Goal: Feedback & Contribution: Submit feedback/report problem

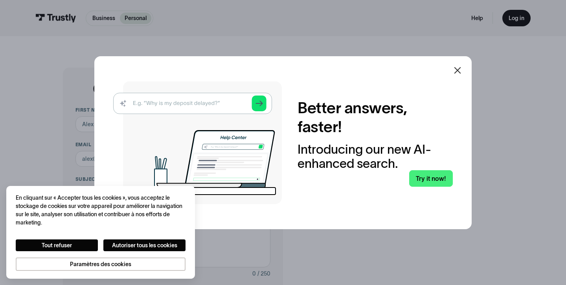
click at [457, 69] on icon at bounding box center [457, 70] width 7 height 7
click at [456, 71] on div "Better answers, faster! Introducing our new AI-enhanced search. Try it now!" at bounding box center [282, 142] width 377 height 173
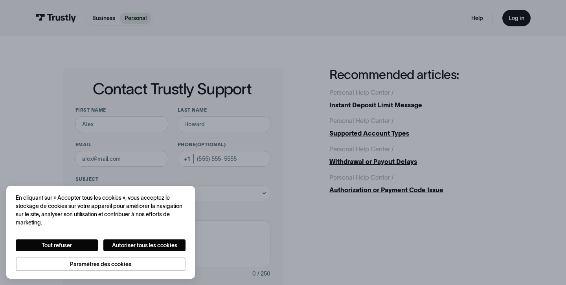
click at [456, 71] on h2 "Recommended articles:" at bounding box center [416, 75] width 174 height 14
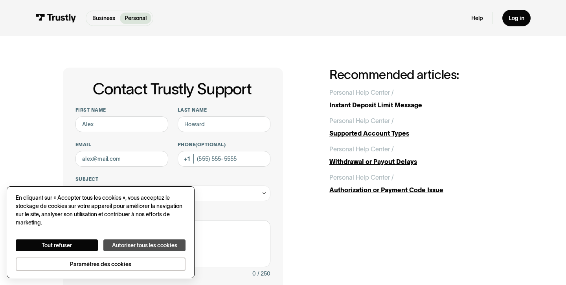
click at [127, 243] on button "Autoriser tous les cookies" at bounding box center [144, 245] width 82 height 12
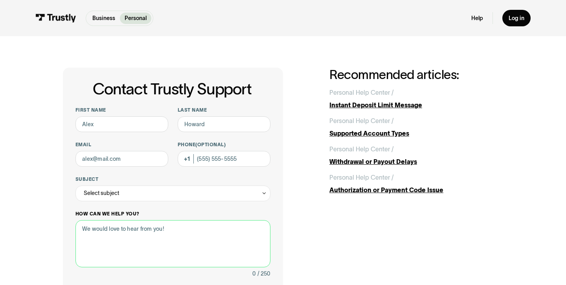
click at [132, 230] on textarea "How can we help you?" at bounding box center [172, 243] width 195 height 47
click at [280, 215] on div "Contact Trustly Support First name Last name Email Phone (Optional) Subject Sel…" at bounding box center [173, 248] width 220 height 361
click at [141, 230] on textarea "yes I need your help" at bounding box center [172, 243] width 195 height 47
paste textarea "I have a sports betting account on Bet. You charged $75 for fees. I would like …"
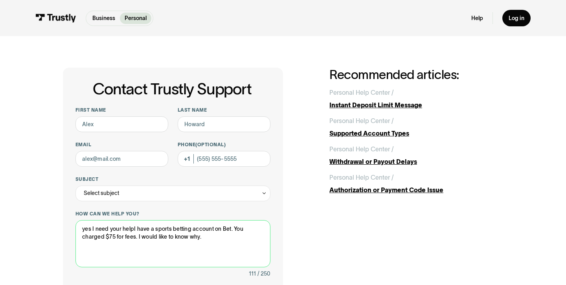
type textarea "yes I need your helpI have a sports betting account on Bet. You charged $75 for…"
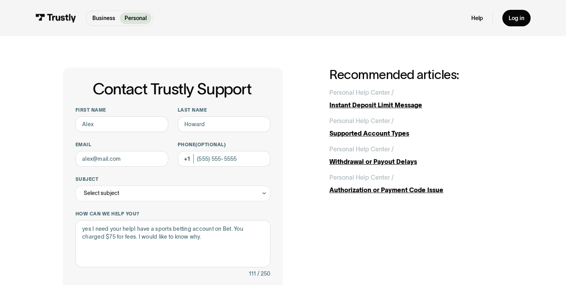
click at [279, 233] on div "Contact Trustly Support First name Last name Email Phone (Optional) Subject Sel…" at bounding box center [173, 248] width 220 height 361
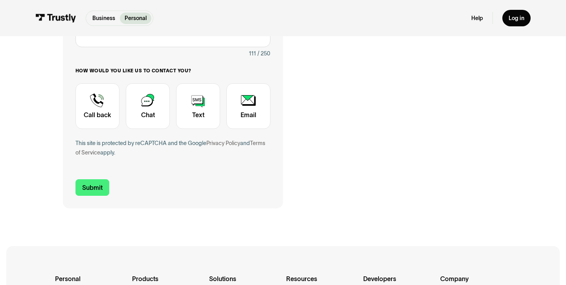
scroll to position [221, 0]
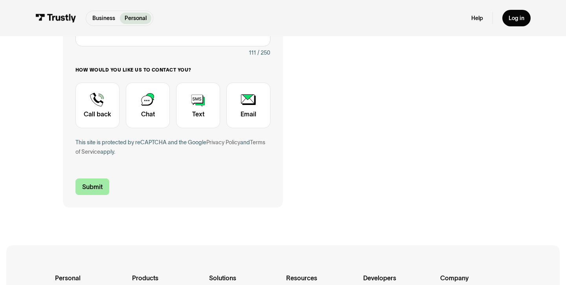
click at [95, 184] on input "Submit" at bounding box center [92, 186] width 34 height 17
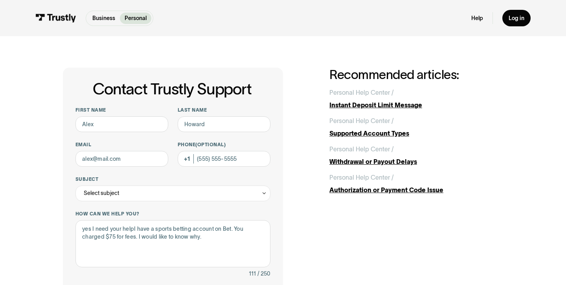
click at [279, 201] on div "Contact Trustly Support First name Last name Email Phone (Optional) Subject Sel…" at bounding box center [173, 248] width 220 height 361
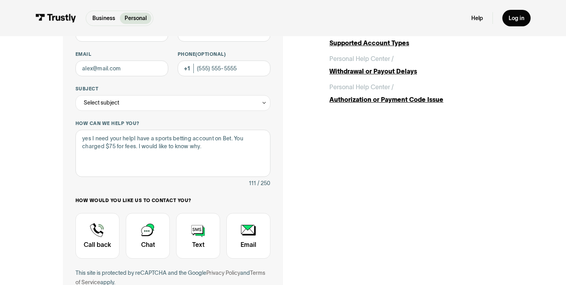
scroll to position [103, 0]
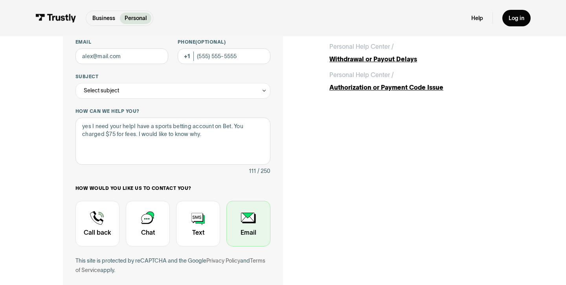
click at [249, 222] on div "Contact Trustly Support" at bounding box center [248, 224] width 44 height 46
click at [250, 219] on div "Contact Trustly Support" at bounding box center [248, 224] width 44 height 46
click at [280, 205] on div "Contact Trustly Support First name Last name Email Phone (Optional) Subject Sel…" at bounding box center [173, 145] width 220 height 361
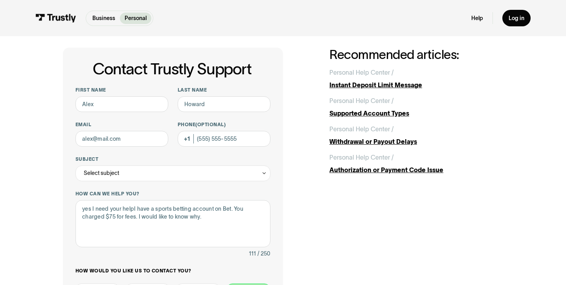
scroll to position [13, 0]
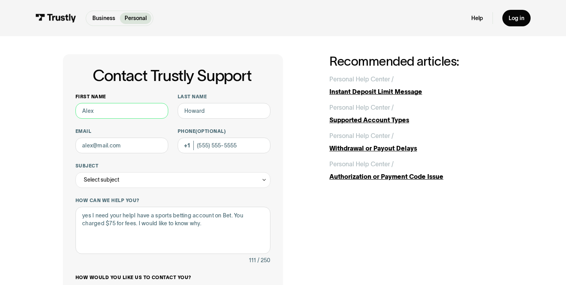
click at [102, 110] on input "First name" at bounding box center [121, 111] width 93 height 16
type input "Jean Donald"
type input "louis"
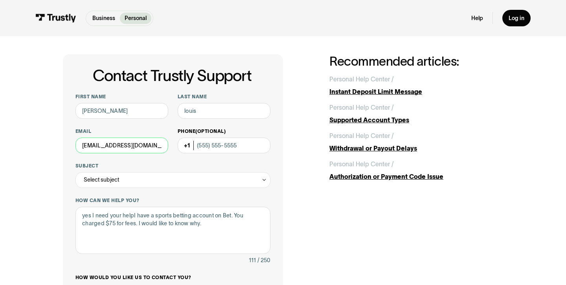
type input "jeandonaldlouis@gmail.com"
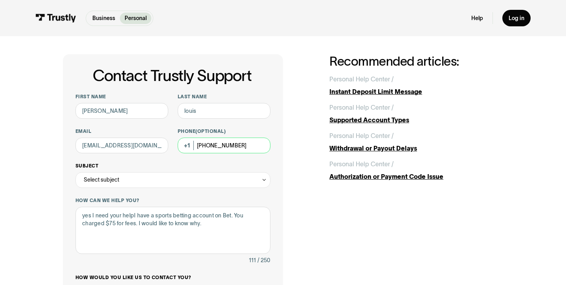
type input "(689) 205-6576"
click at [263, 180] on icon "Contact Trustly Support" at bounding box center [263, 180] width 3 height 2
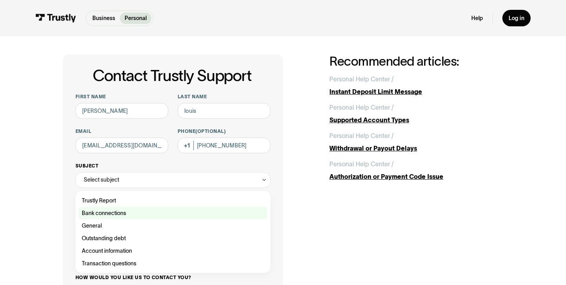
click at [114, 212] on div "Contact Trustly Support" at bounding box center [173, 213] width 189 height 13
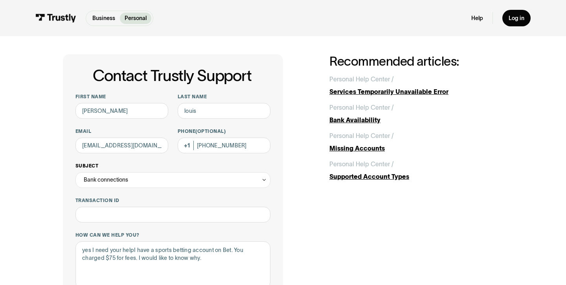
click at [263, 182] on icon "Contact Trustly Support" at bounding box center [264, 180] width 6 height 6
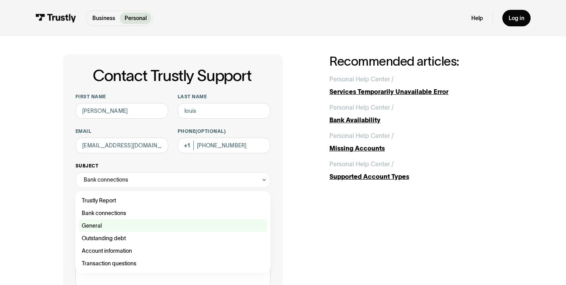
click at [118, 224] on div "Contact Trustly Support" at bounding box center [173, 225] width 189 height 13
type input "*******"
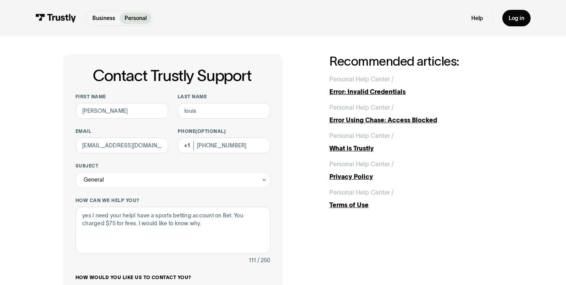
click at [278, 215] on div "Contact Trustly Support First name Jean Donald Last name louis Email jeandonald…" at bounding box center [173, 234] width 220 height 361
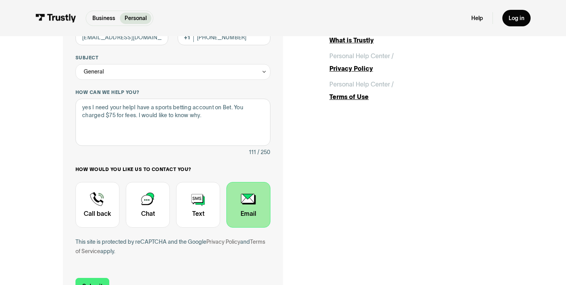
scroll to position [142, 0]
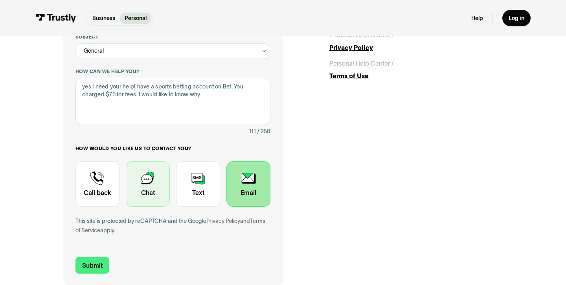
click at [154, 193] on div "Contact Trustly Support" at bounding box center [148, 184] width 44 height 46
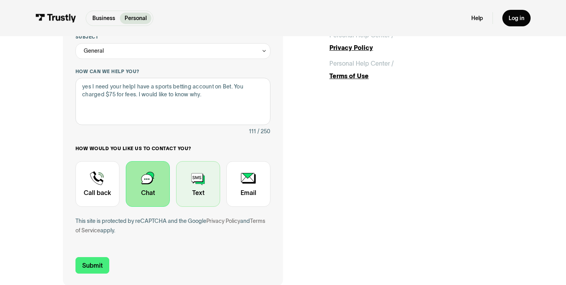
click at [199, 196] on div "Contact Trustly Support" at bounding box center [198, 184] width 44 height 46
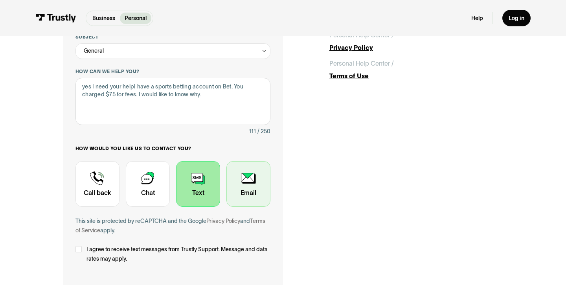
click at [252, 192] on div "Contact Trustly Support" at bounding box center [248, 184] width 44 height 46
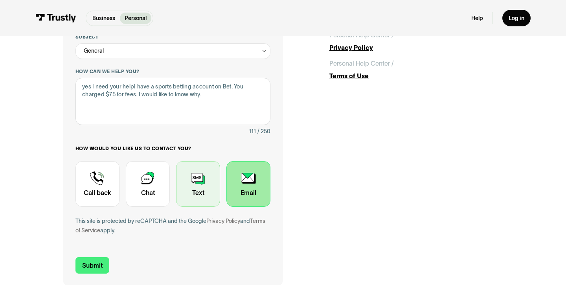
click at [196, 189] on div "Contact Trustly Support" at bounding box center [198, 184] width 44 height 46
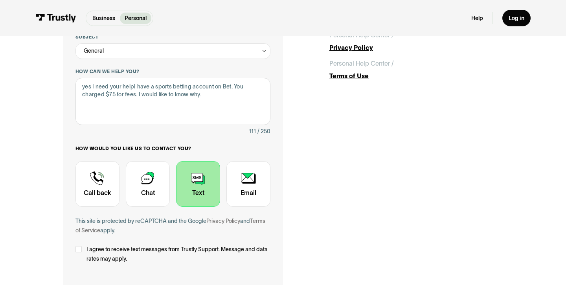
click at [82, 250] on label "I agree to receive text messages from Trustly Support. Message and data rates m…" at bounding box center [172, 253] width 195 height 19
click at [272, 227] on div "Contact Trustly Support First name Jean Donald Last name louis Email jeandonald…" at bounding box center [173, 119] width 220 height 389
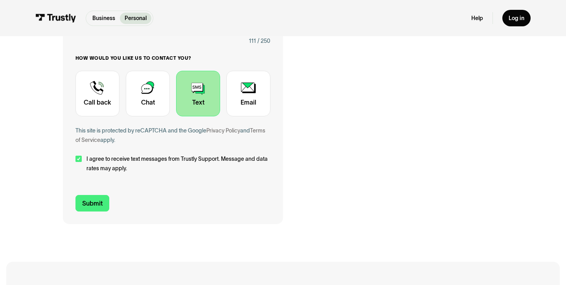
scroll to position [245, 0]
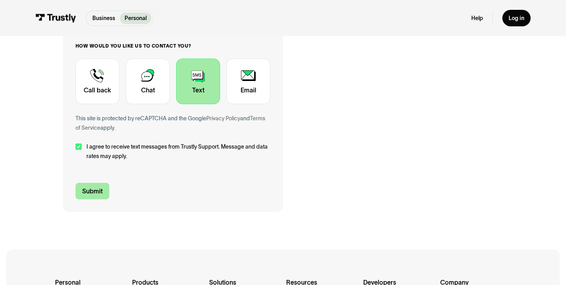
click at [93, 193] on input "Submit" at bounding box center [92, 191] width 34 height 17
type input "+16892056576"
